Goal: Information Seeking & Learning: Learn about a topic

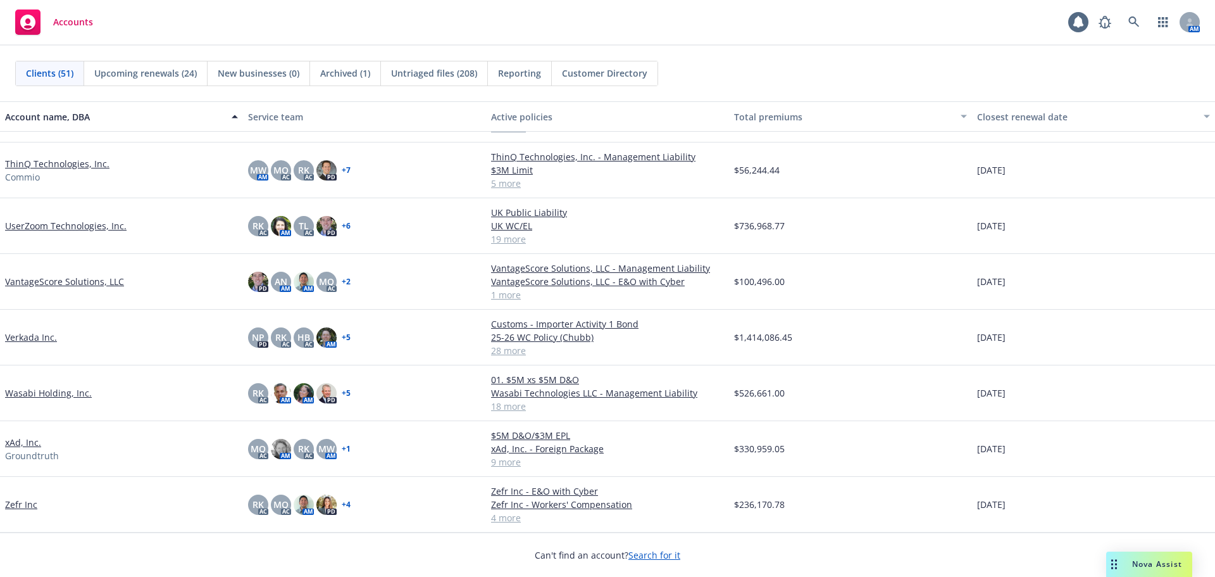
scroll to position [2224, 0]
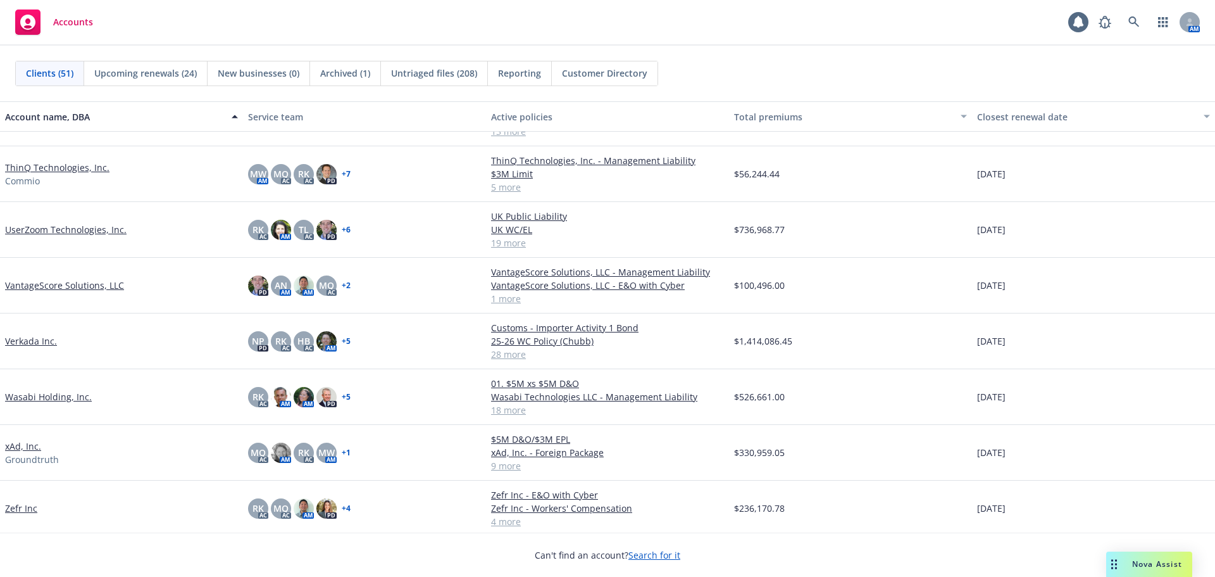
click at [84, 229] on link "UserZoom Technologies, Inc." at bounding box center [66, 229] width 122 height 13
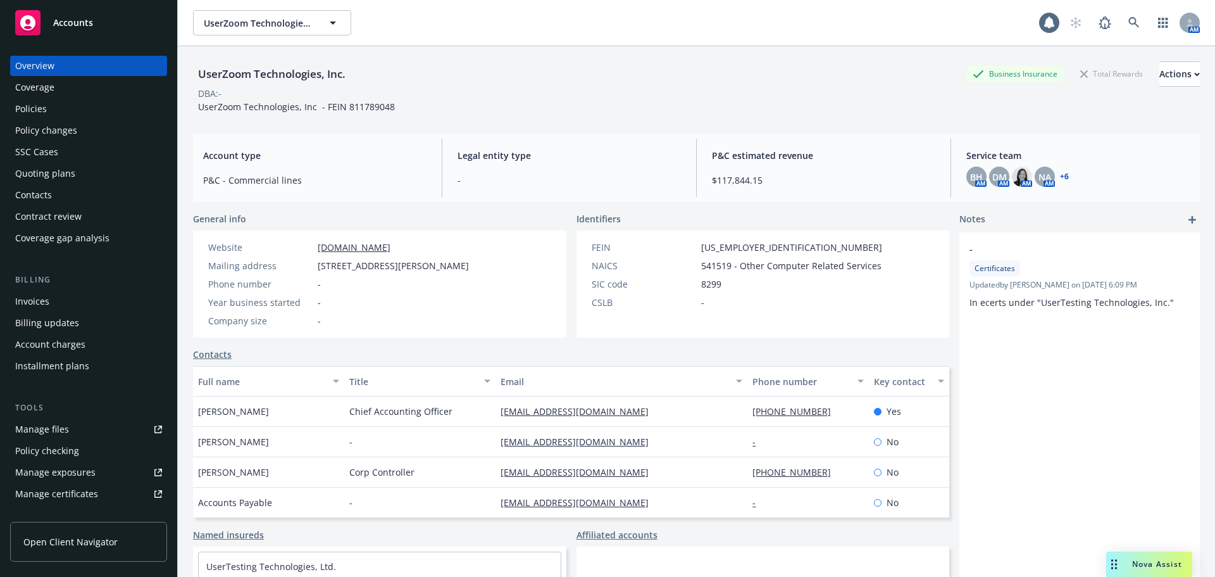
click at [87, 108] on div "Policies" at bounding box center [88, 109] width 147 height 20
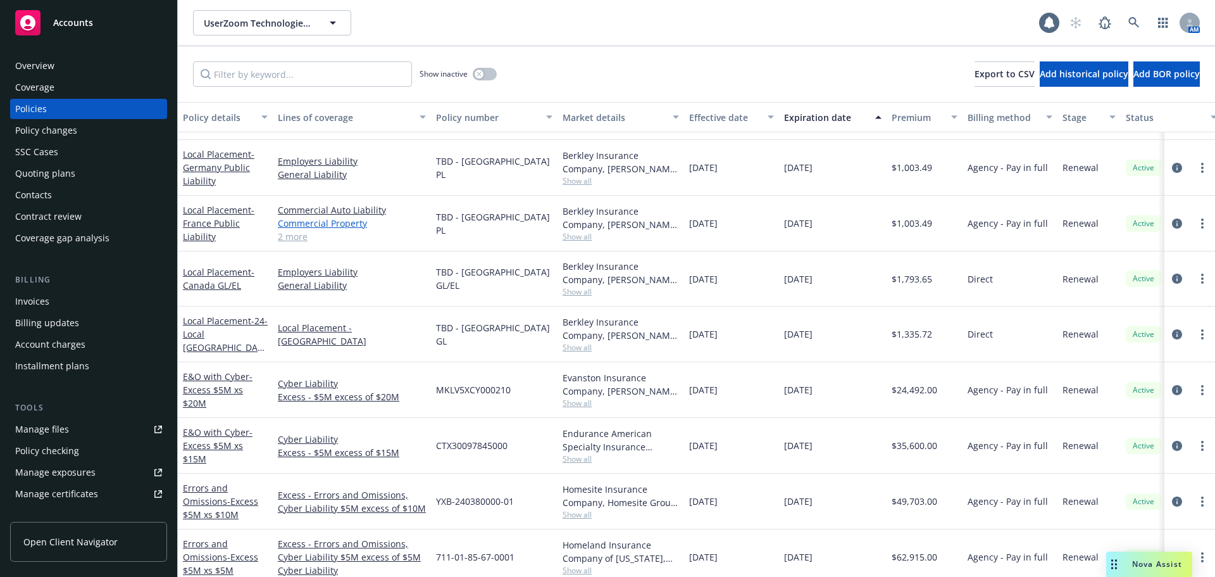
scroll to position [253, 0]
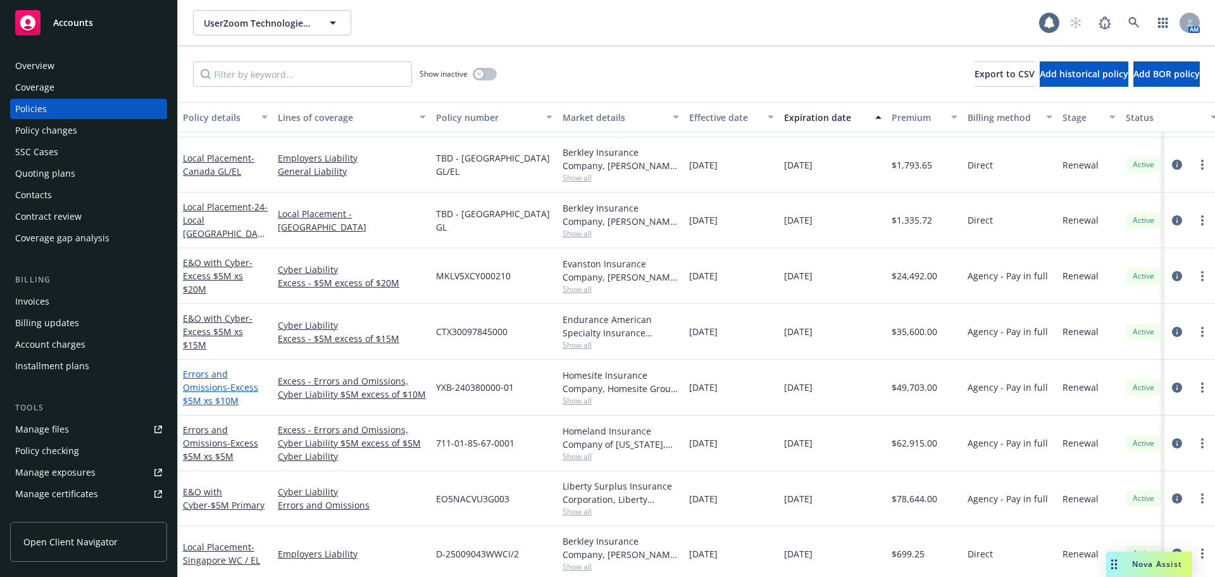
click at [221, 382] on link "Errors and Omissions - Excess $5M xs $10M" at bounding box center [220, 387] width 75 height 39
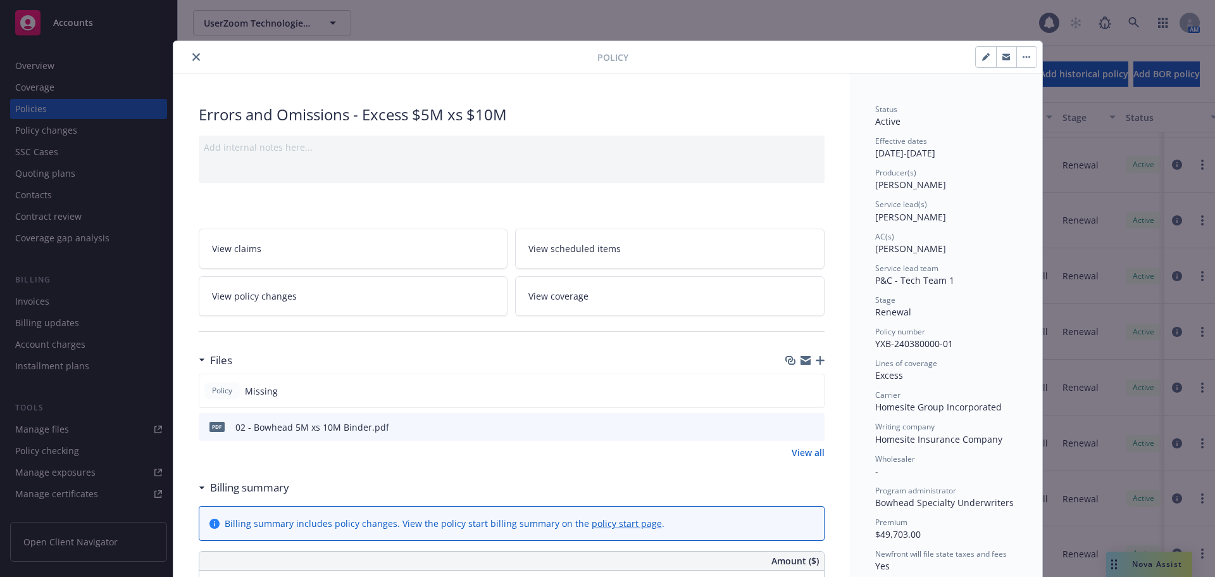
click at [192, 51] on button "close" at bounding box center [196, 56] width 15 height 15
click at [90, 23] on span "Accounts" at bounding box center [73, 23] width 40 height 10
